Goal: Task Accomplishment & Management: Manage account settings

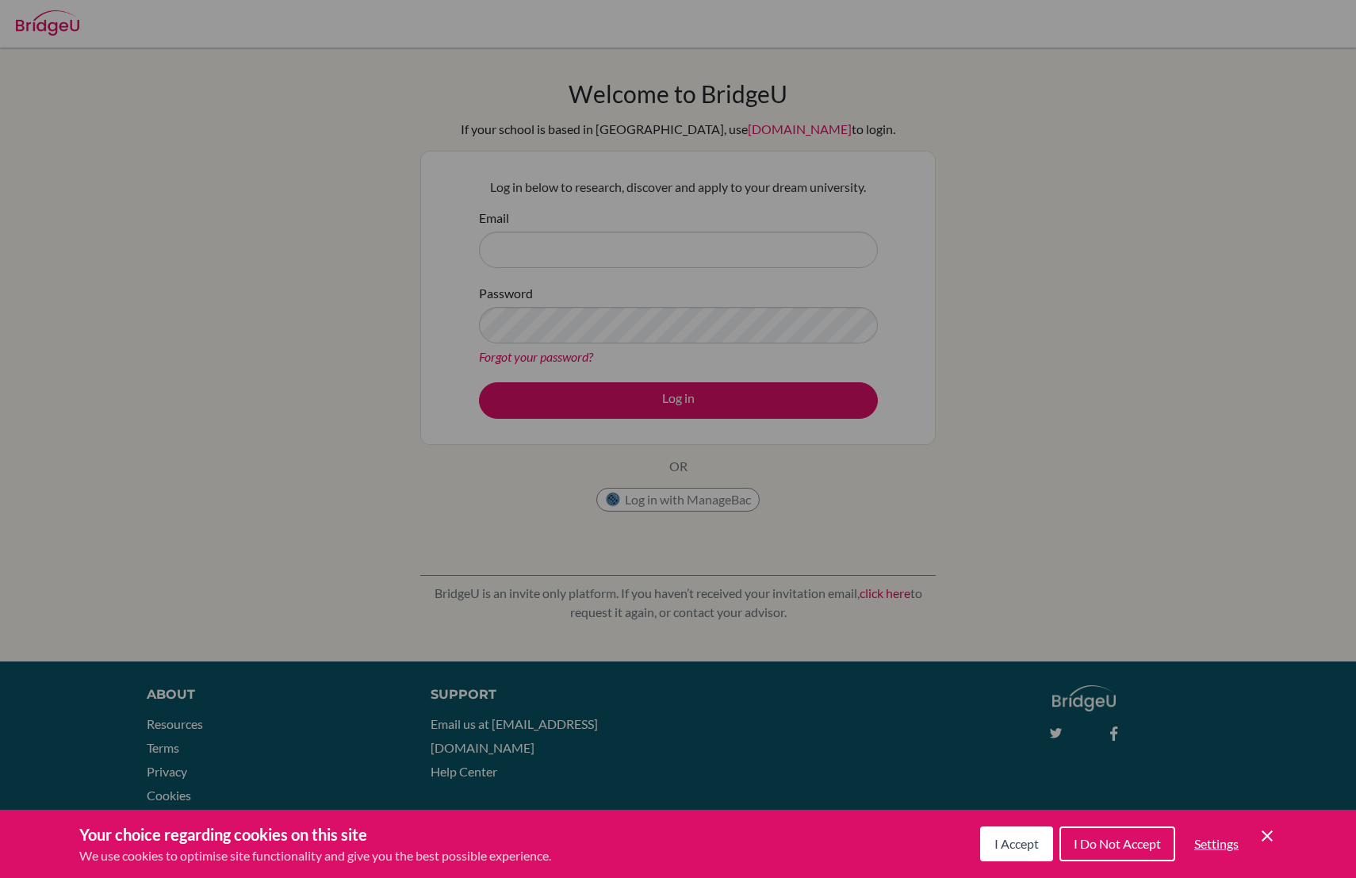
click at [995, 839] on span "I Accept" at bounding box center [1016, 843] width 44 height 15
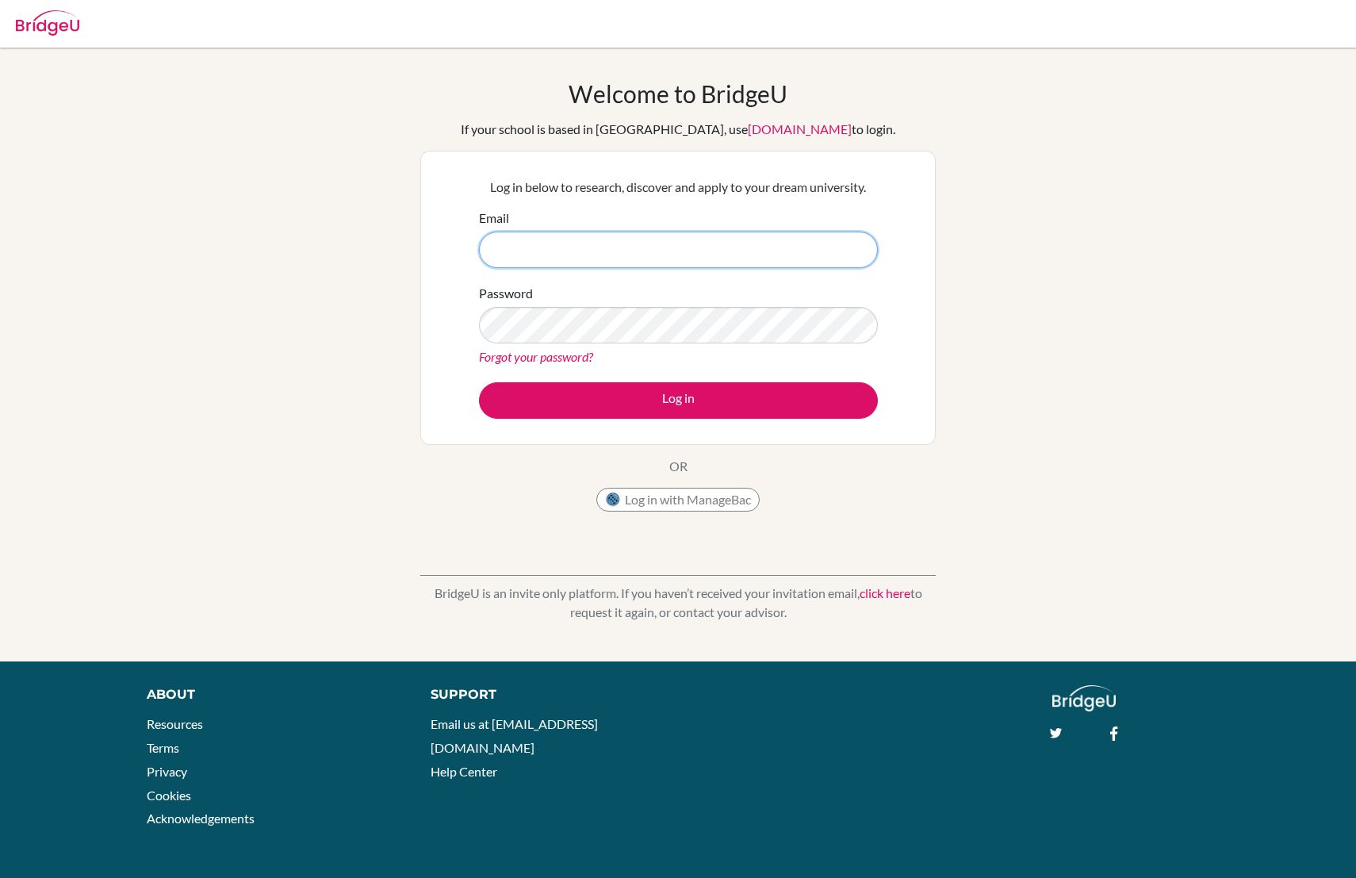
click at [727, 245] on input "Email" at bounding box center [678, 250] width 399 height 36
type input "yarav77@gmail.com"
click at [729, 488] on button "Log in with ManageBac" at bounding box center [677, 500] width 163 height 24
click at [739, 260] on input "Email" at bounding box center [678, 250] width 399 height 36
click at [671, 261] on input "Email" at bounding box center [678, 250] width 399 height 36
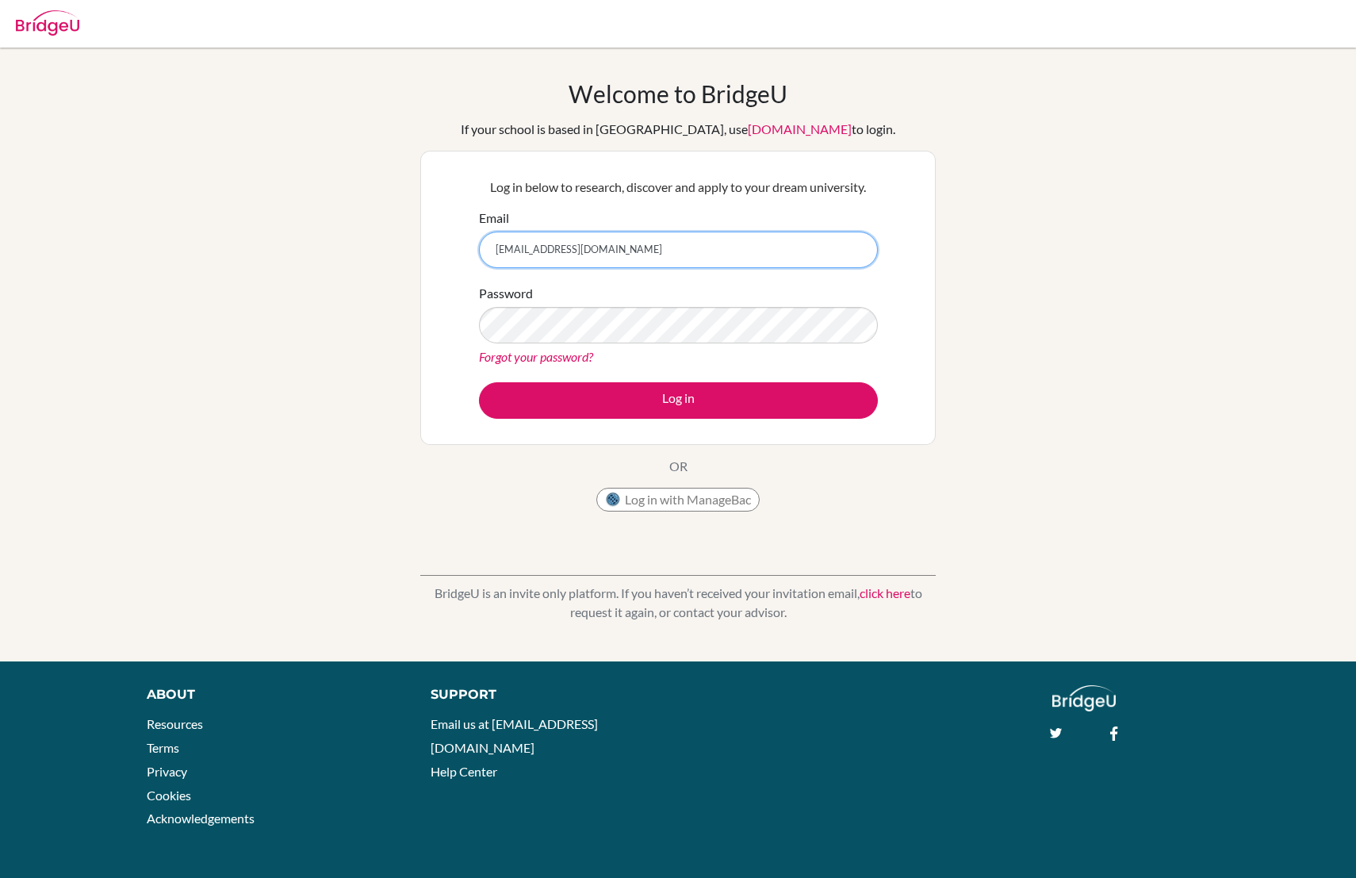
type input "[EMAIL_ADDRESS][DOMAIN_NAME]"
click at [562, 355] on link "Forgot your password?" at bounding box center [536, 356] width 114 height 15
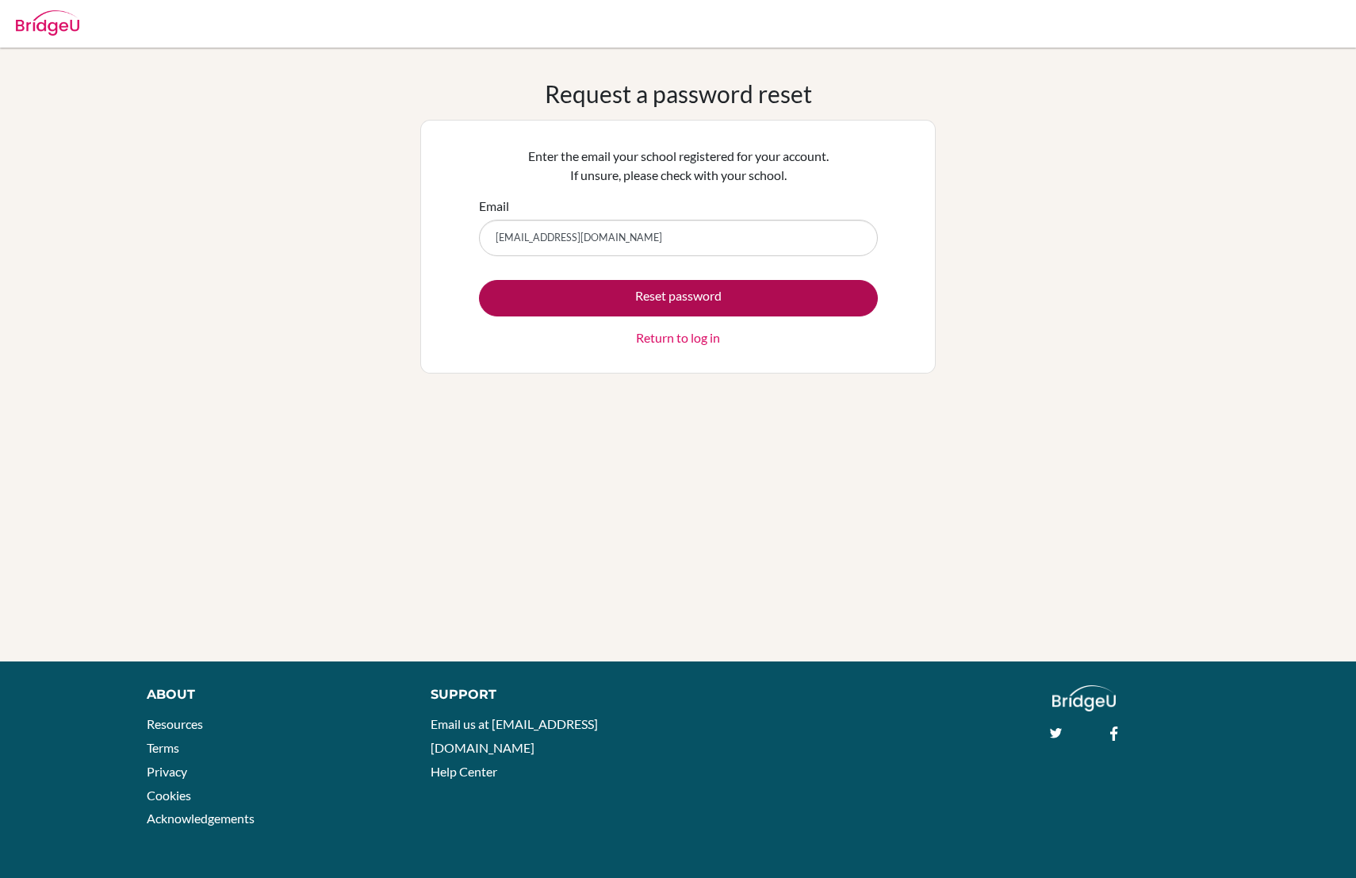
type input "[EMAIL_ADDRESS][DOMAIN_NAME]"
click at [598, 289] on button "Reset password" at bounding box center [678, 298] width 399 height 36
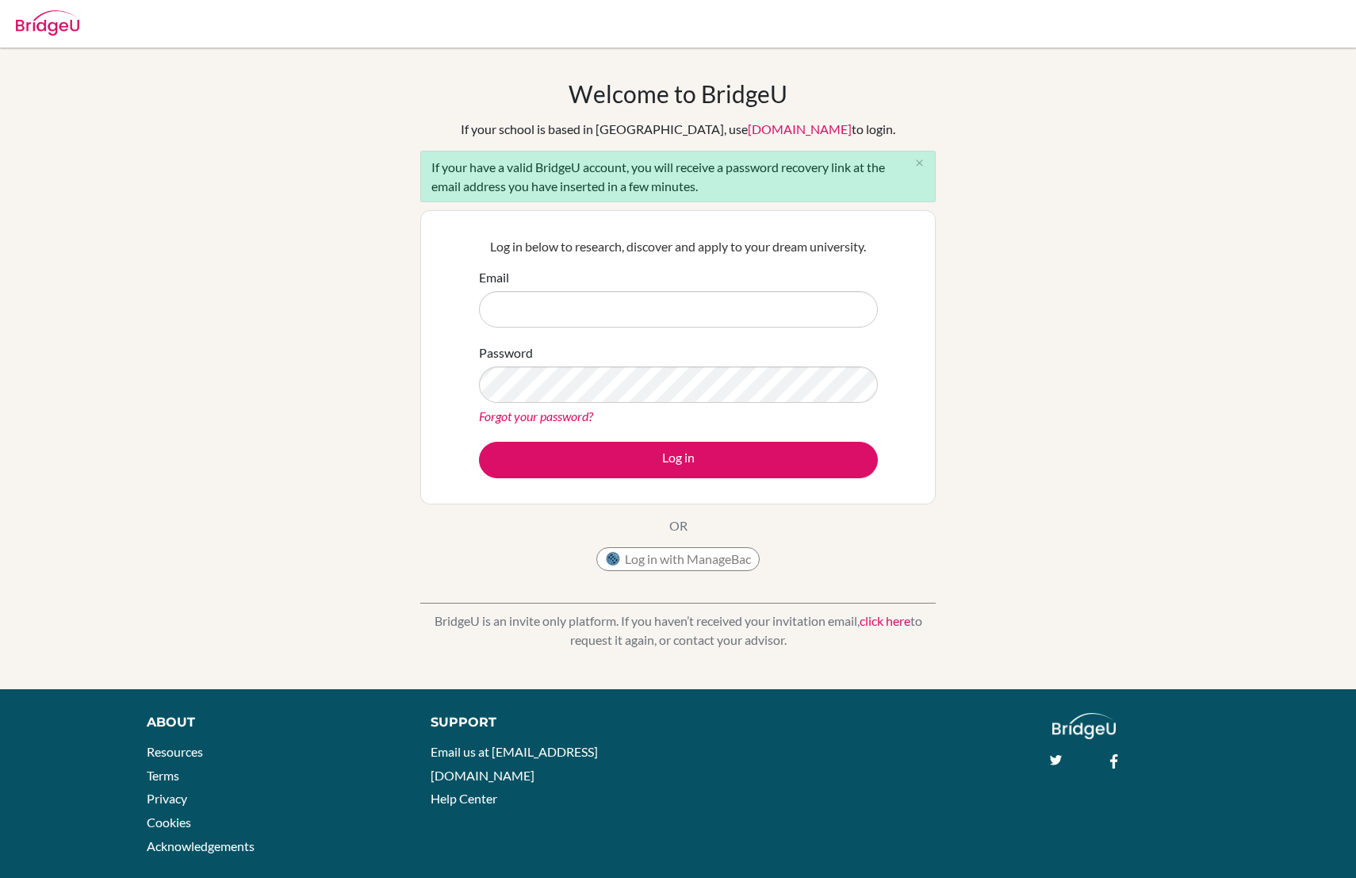
click at [565, 423] on link "Forgot your password?" at bounding box center [536, 415] width 114 height 15
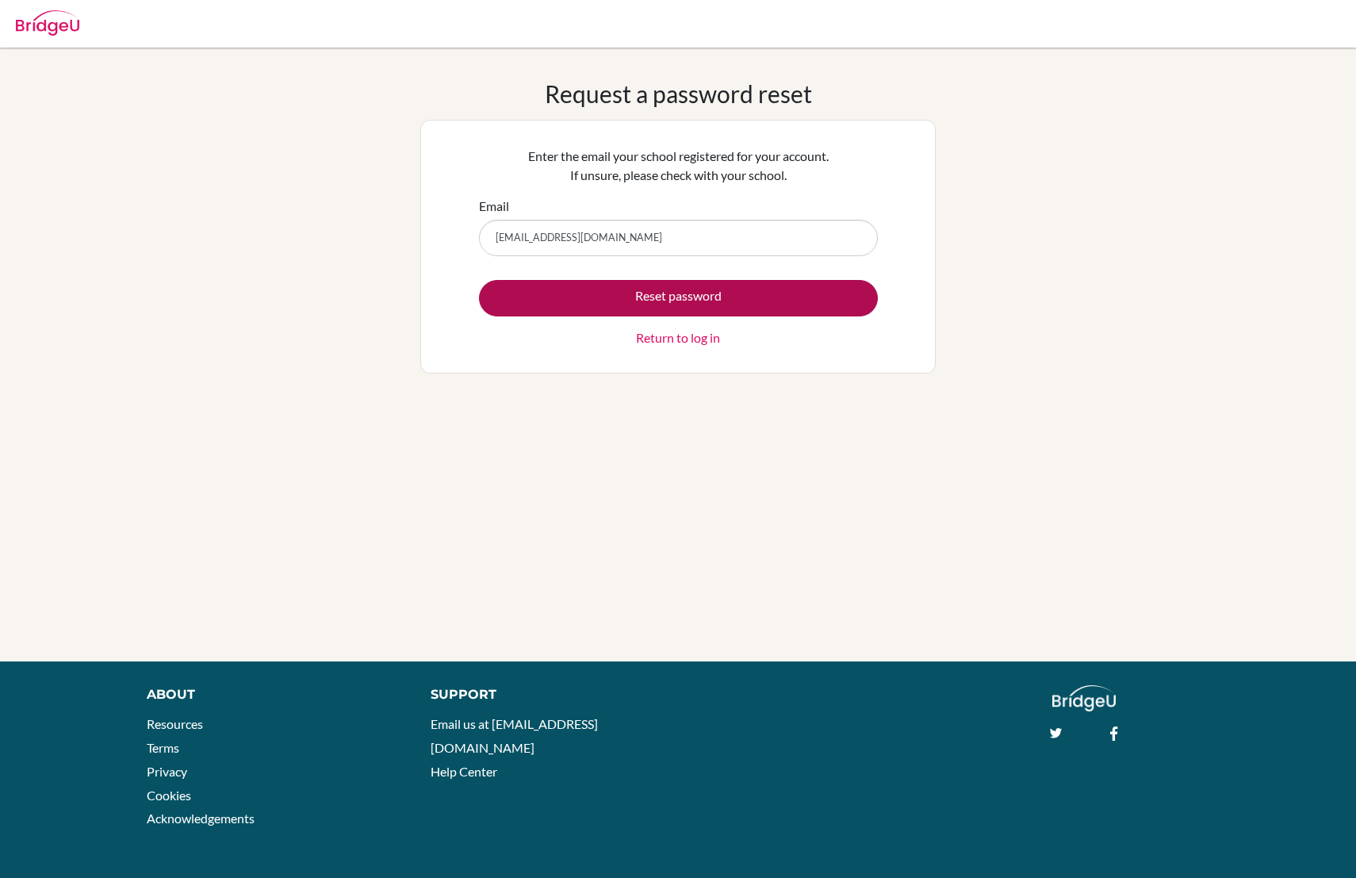
type input "[EMAIL_ADDRESS][DOMAIN_NAME]"
click at [619, 292] on button "Reset password" at bounding box center [678, 298] width 399 height 36
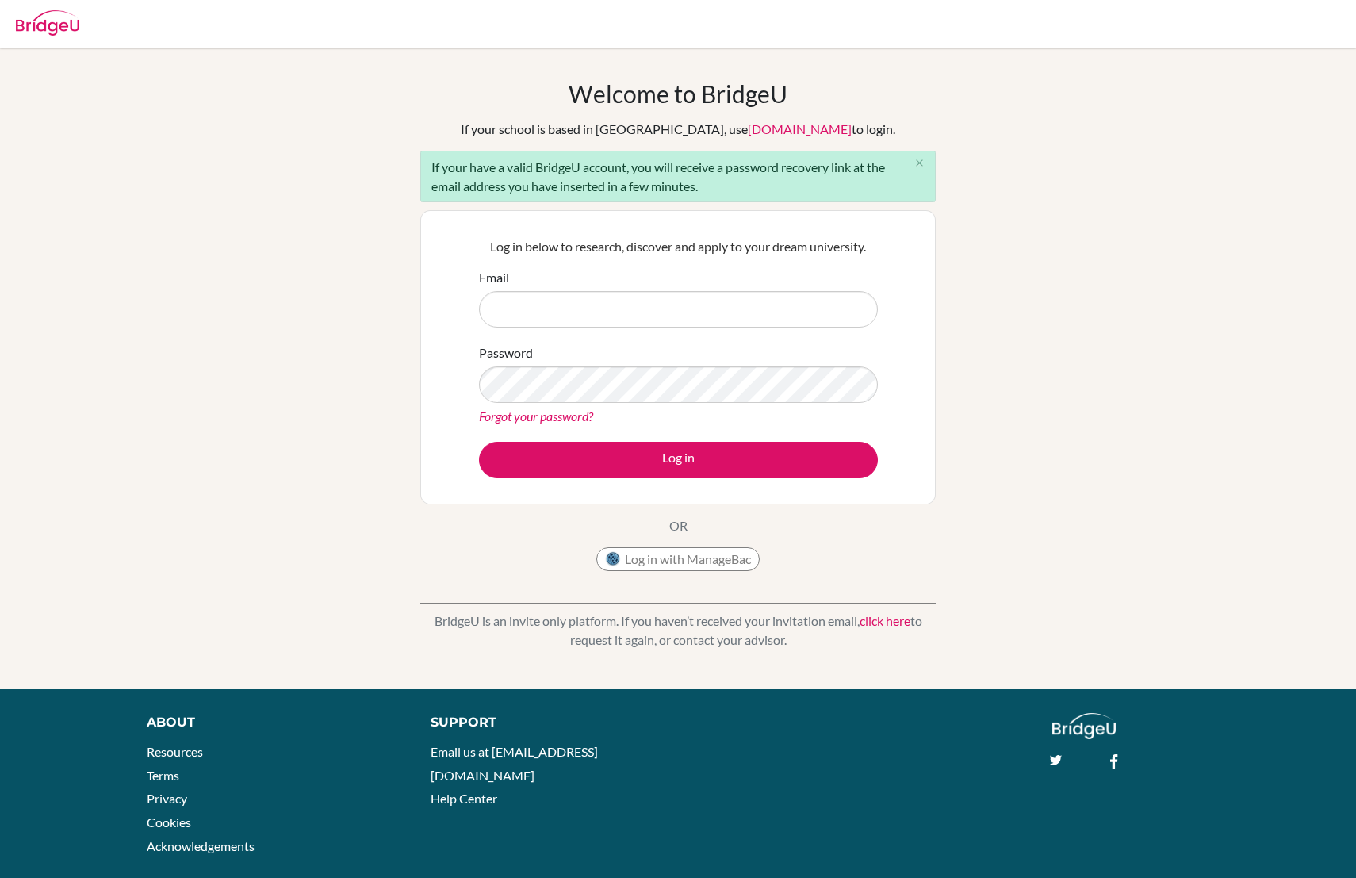
click at [508, 233] on div "Log in below to research, discover and apply to your dream university. Email Pa…" at bounding box center [678, 357] width 419 height 261
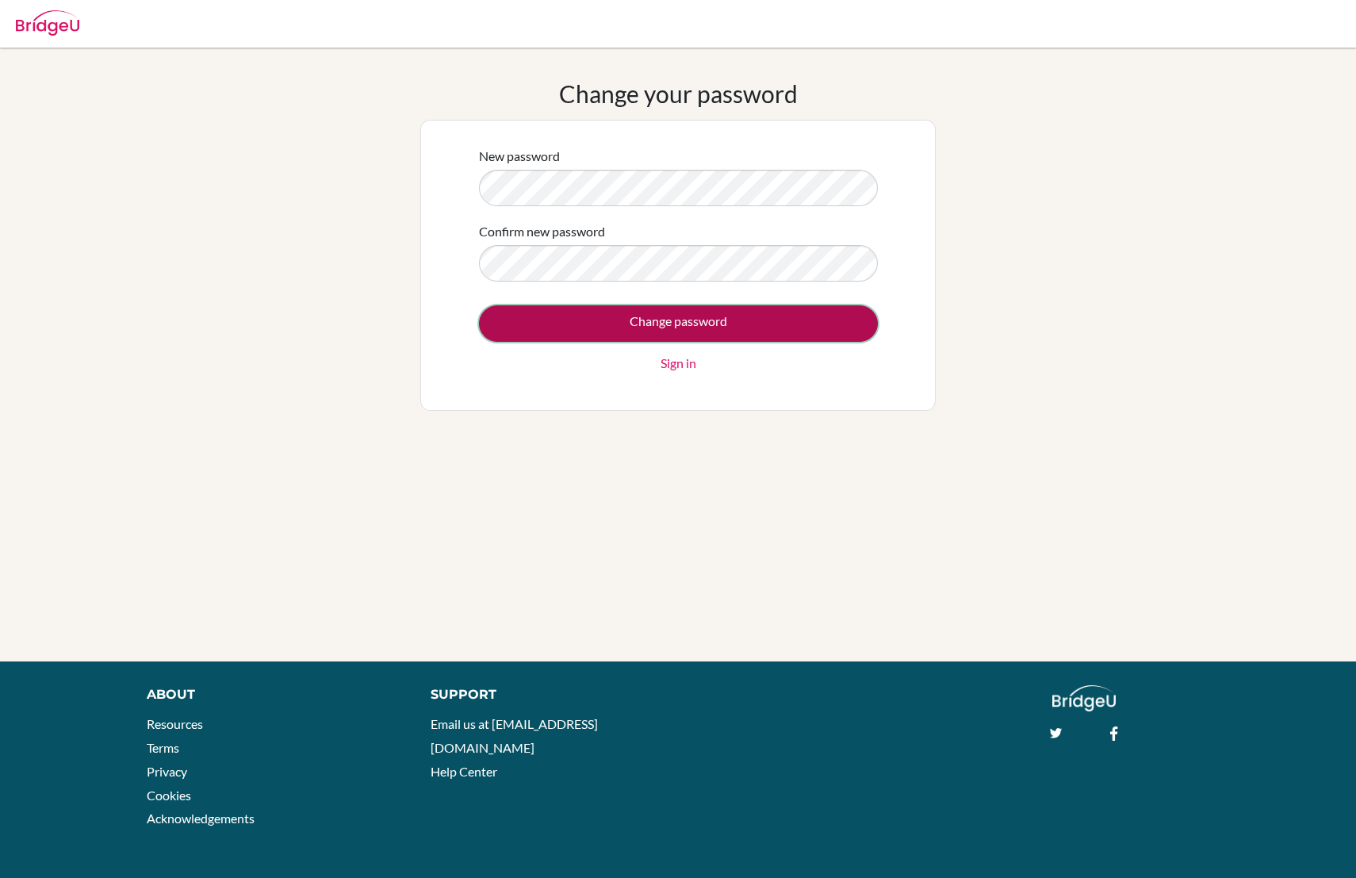
click at [618, 312] on input "Change password" at bounding box center [678, 323] width 399 height 36
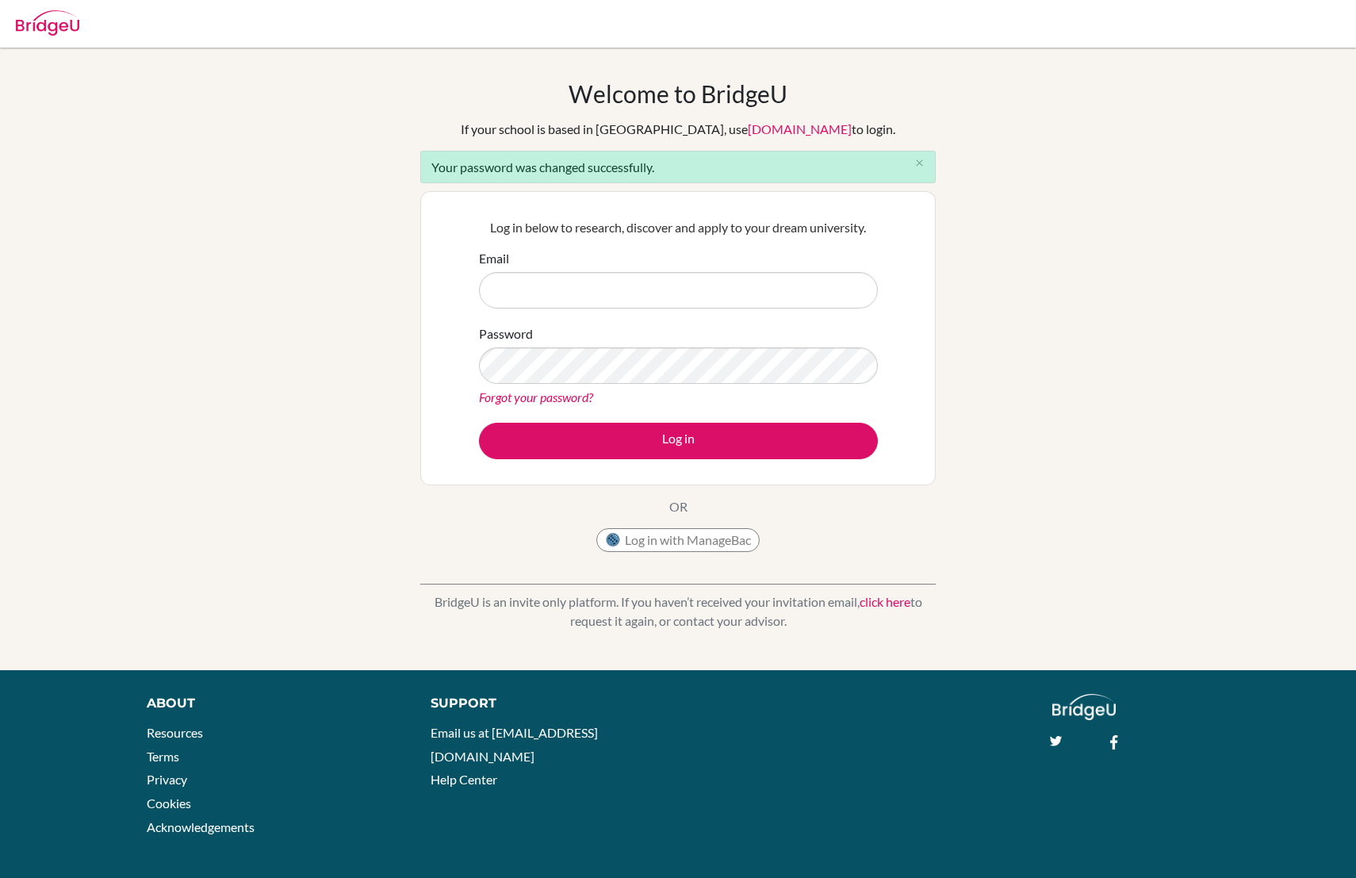
click at [1131, 261] on div "Welcome to BridgeU If your school is based in China, use app.bridge-u.com.cn to…" at bounding box center [678, 358] width 1356 height 559
click at [743, 291] on input "Email" at bounding box center [678, 290] width 399 height 36
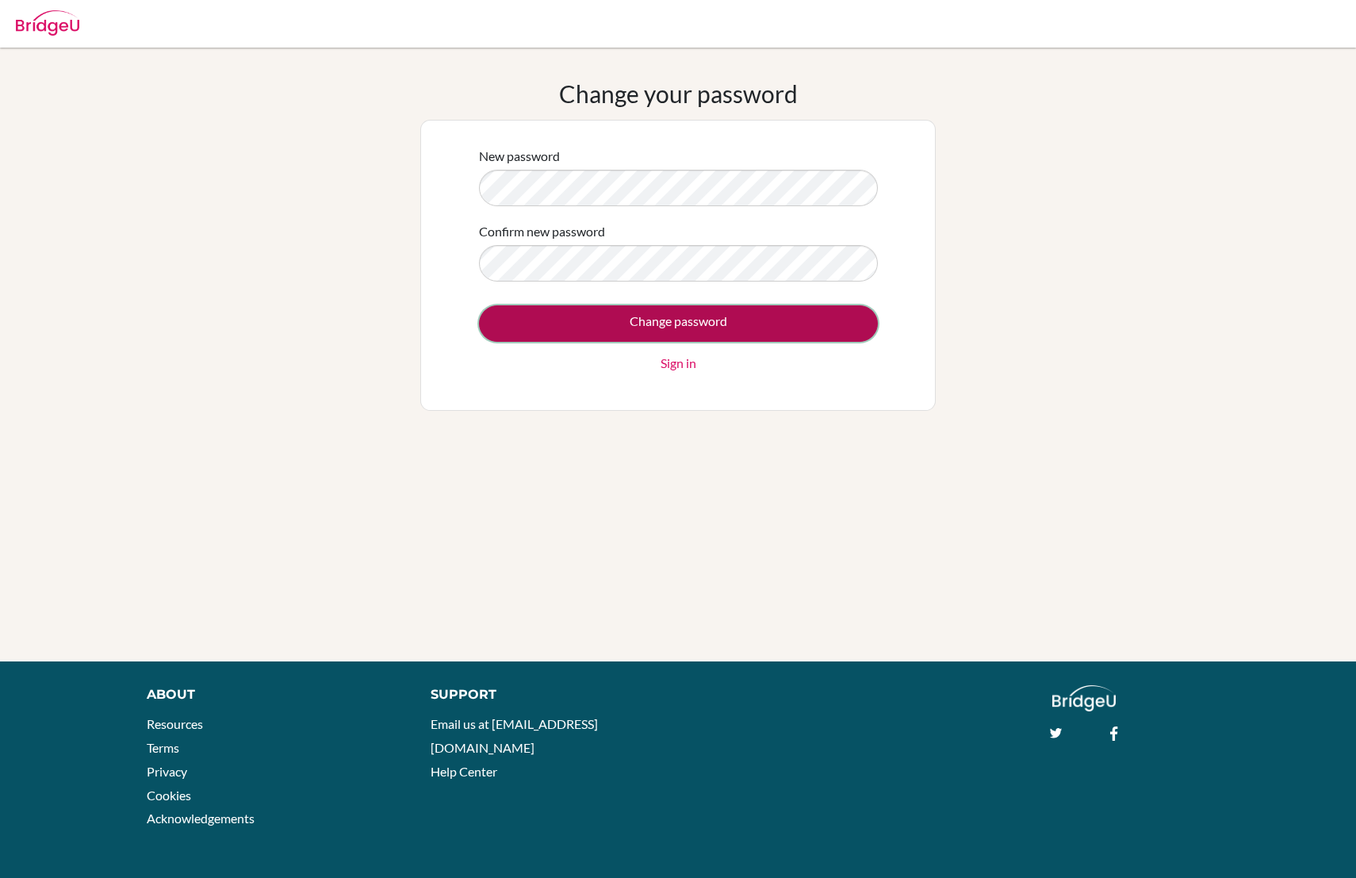
click at [625, 313] on input "Change password" at bounding box center [678, 323] width 399 height 36
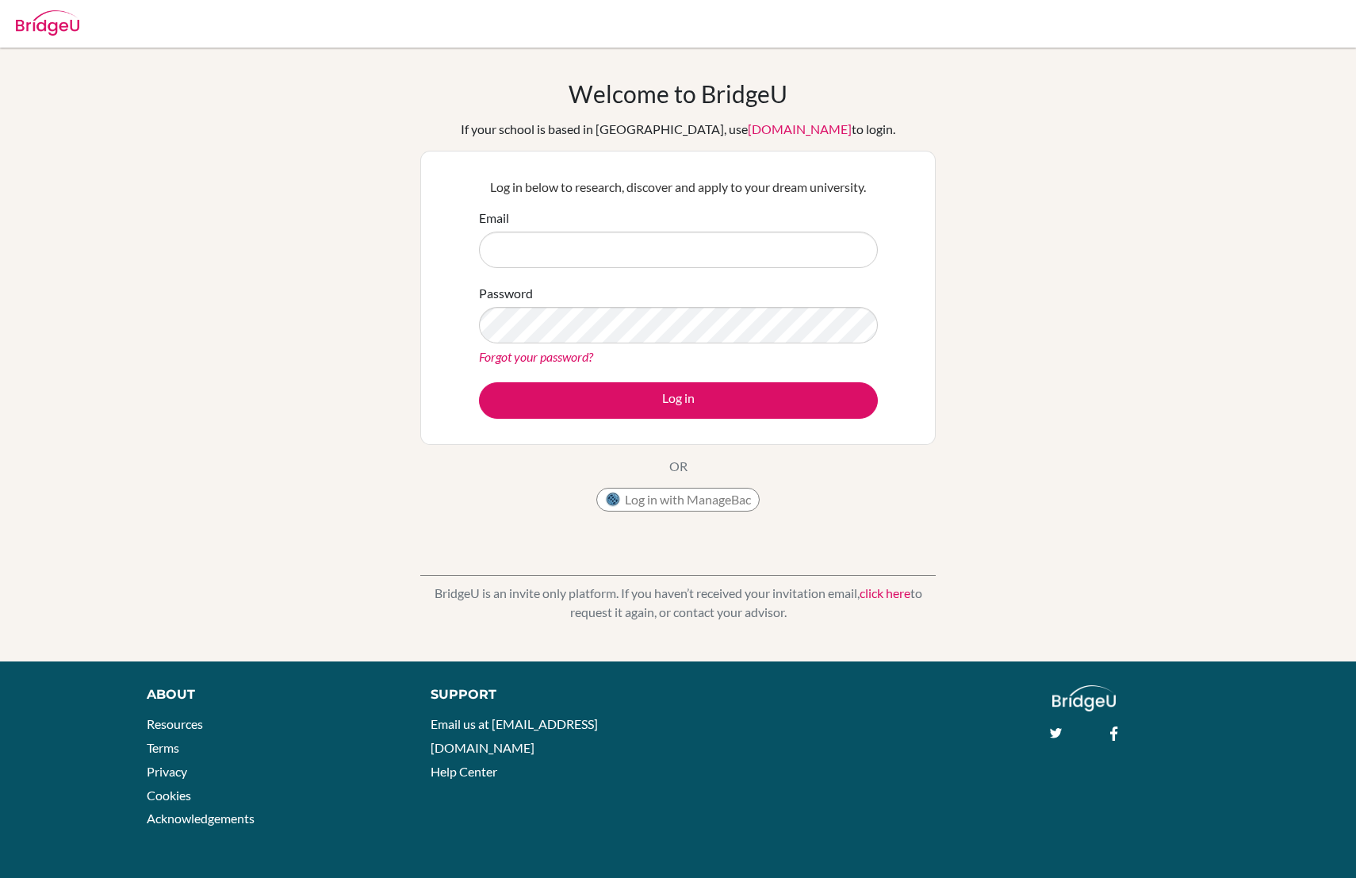
click at [618, 178] on p "Log in below to research, discover and apply to your dream university." at bounding box center [678, 187] width 399 height 19
click at [593, 247] on input "Email" at bounding box center [678, 250] width 399 height 36
type input "[EMAIL_ADDRESS][DOMAIN_NAME]"
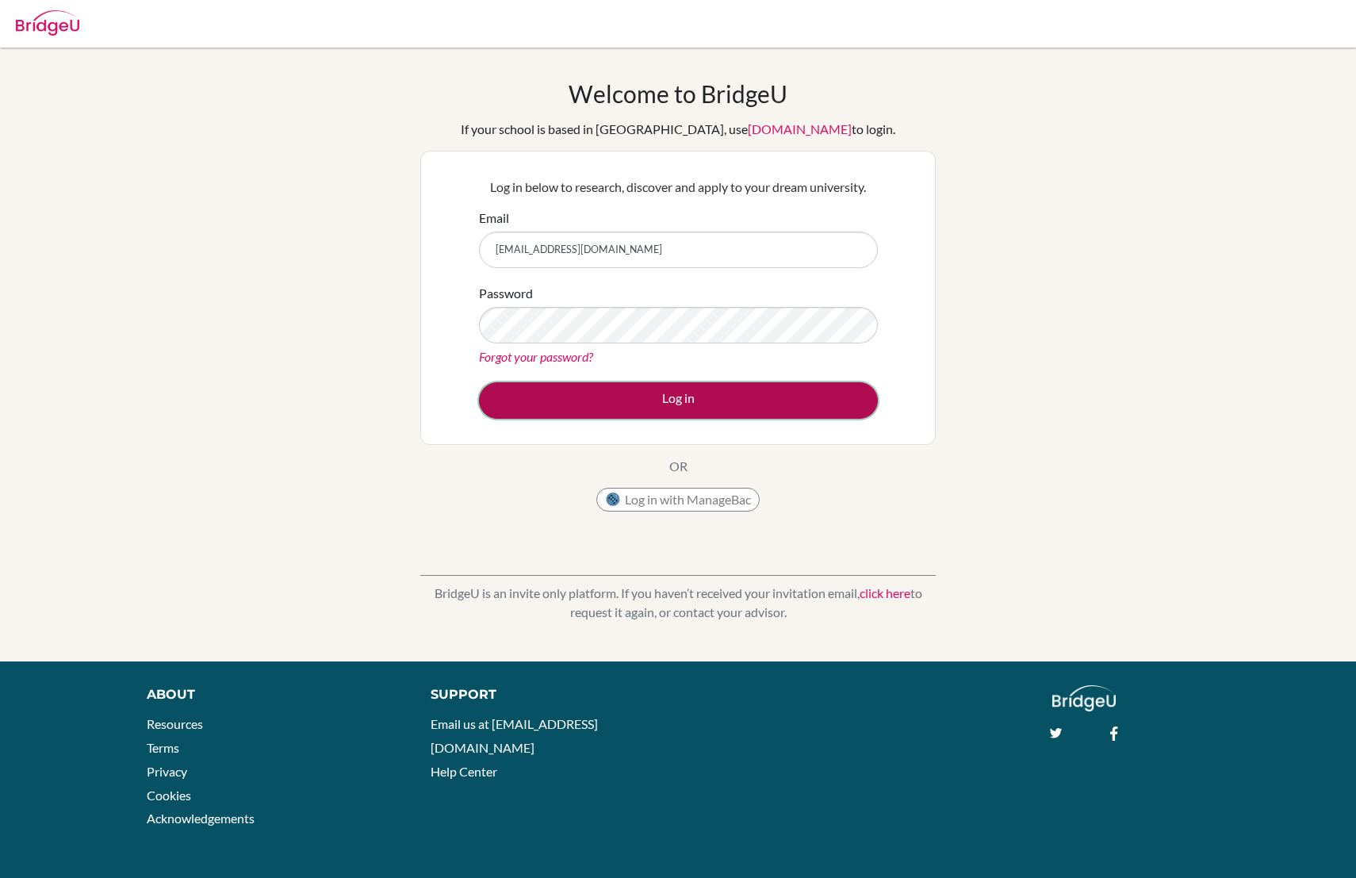
click at [620, 391] on button "Log in" at bounding box center [678, 400] width 399 height 36
